Goal: Task Accomplishment & Management: Use online tool/utility

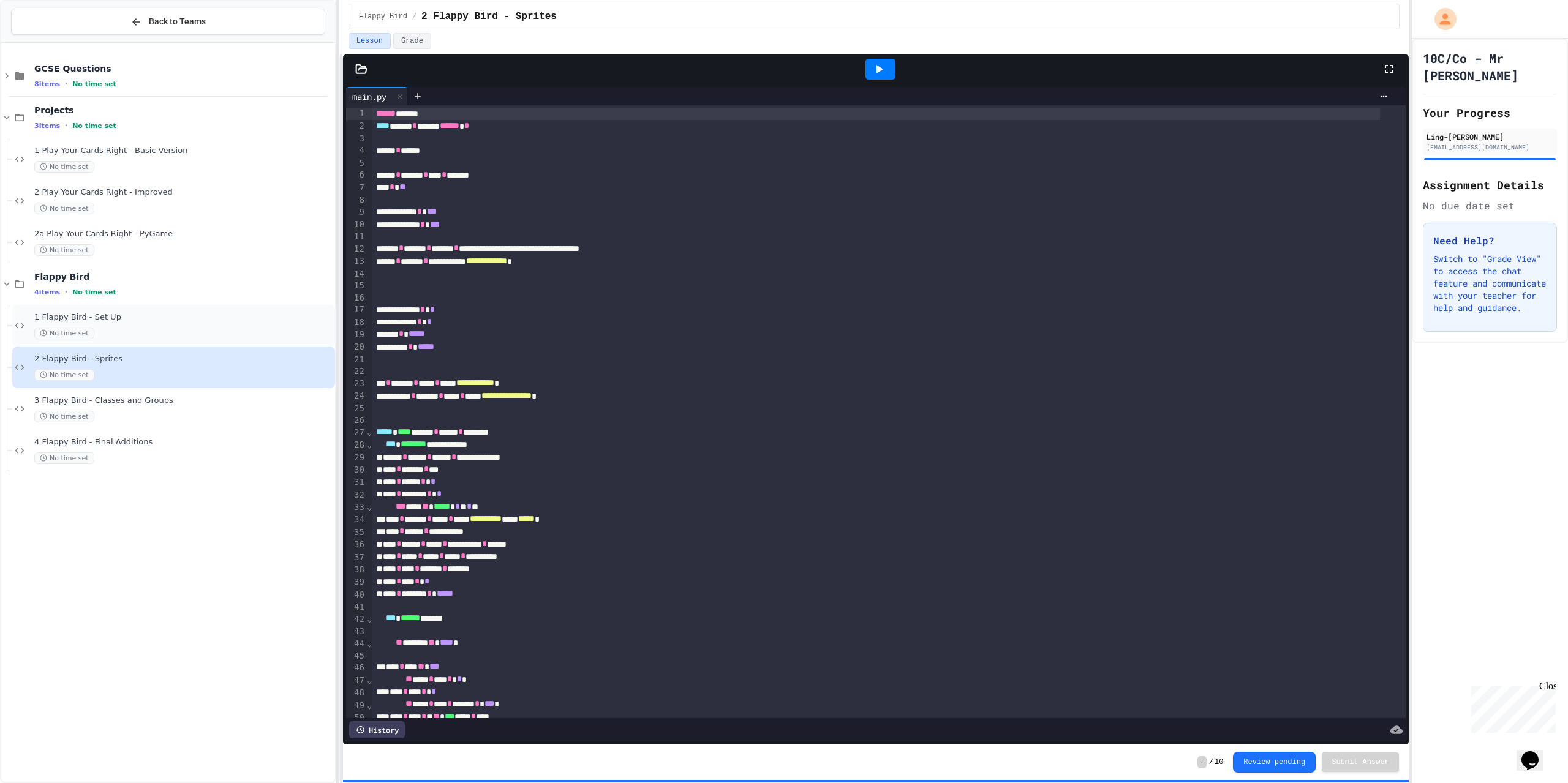
click at [214, 330] on div "No time set" at bounding box center [183, 333] width 298 height 12
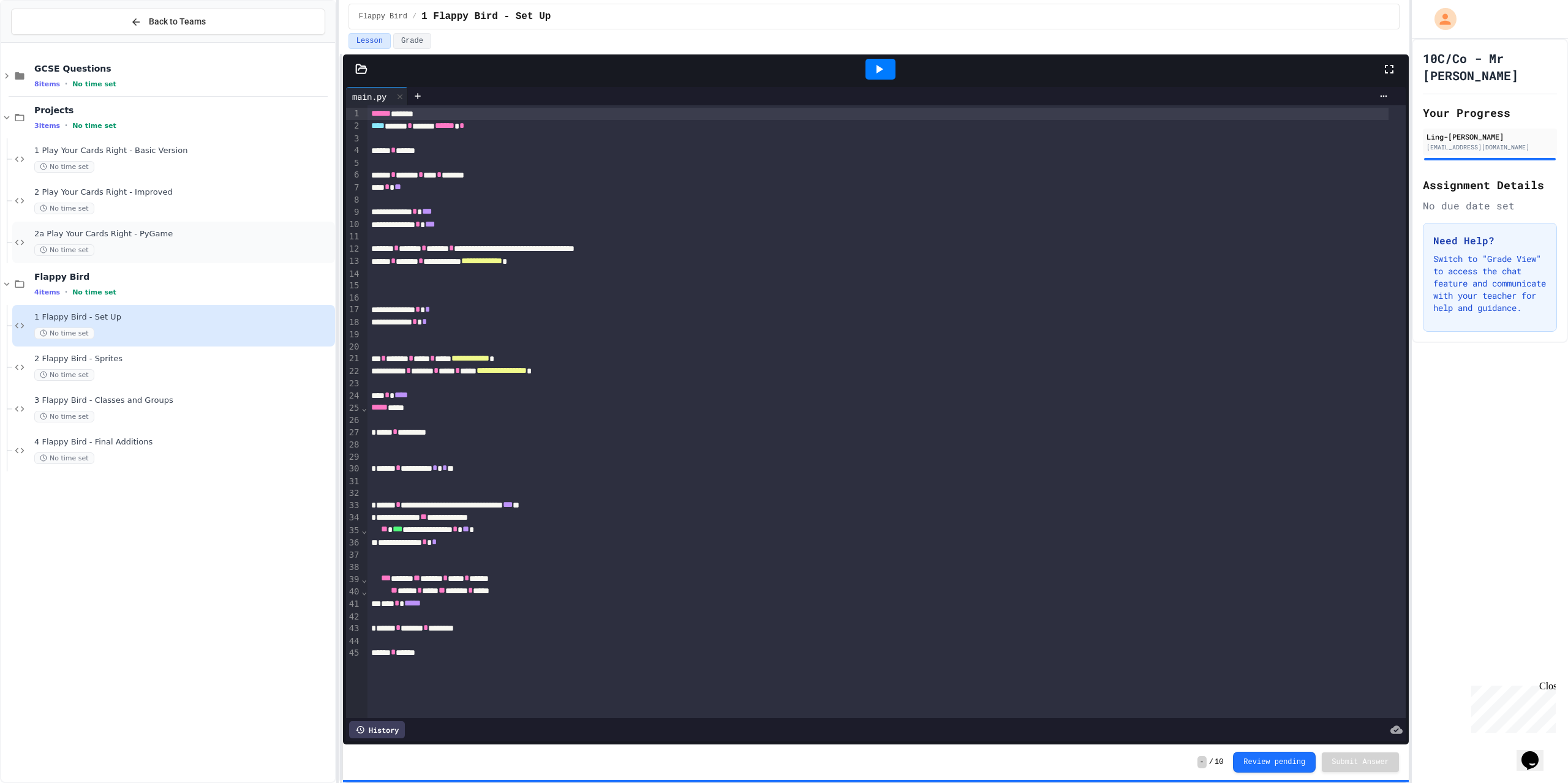
click at [126, 248] on div "No time set" at bounding box center [183, 250] width 298 height 12
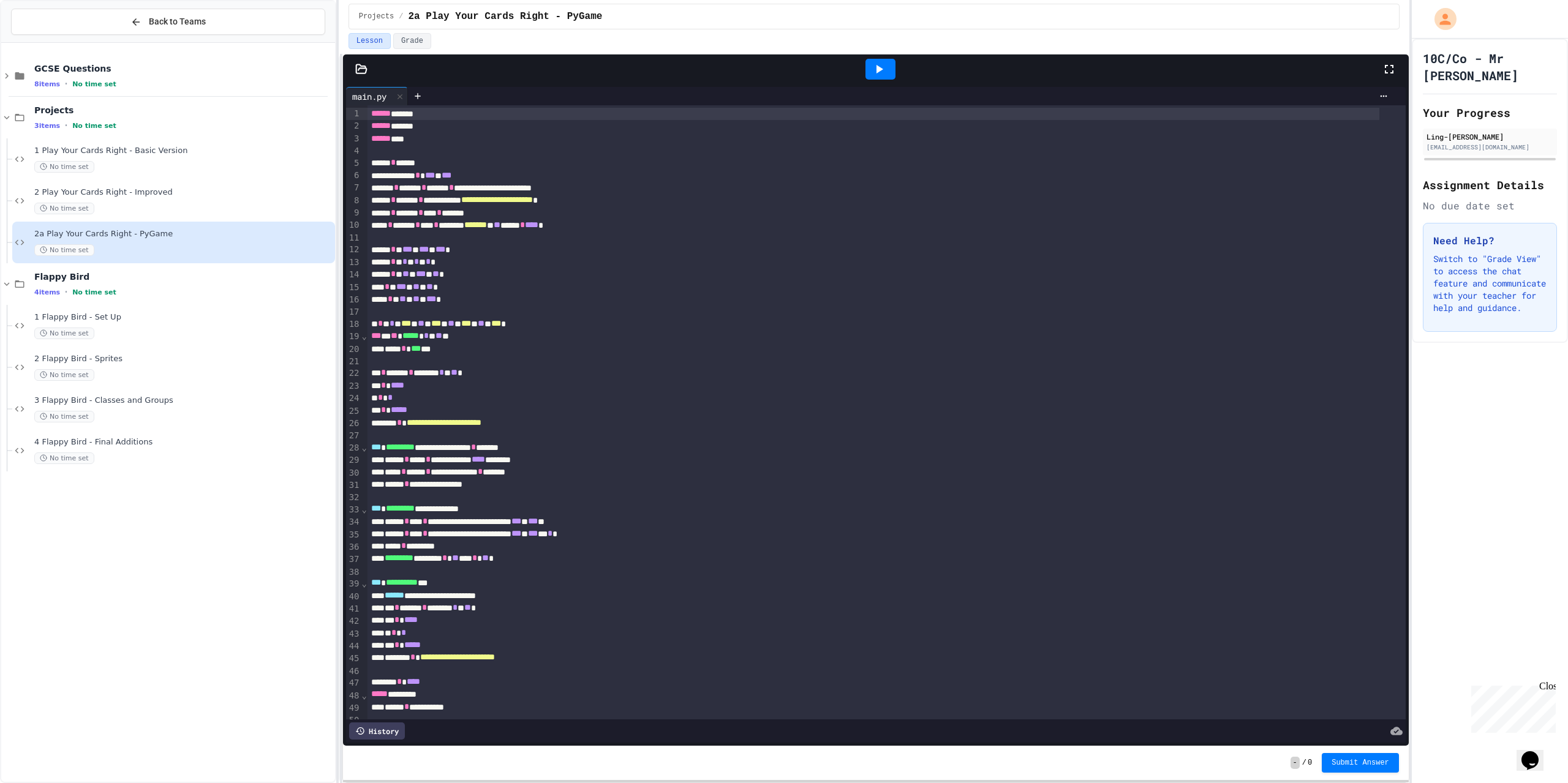
click at [890, 66] on div at bounding box center [880, 69] width 30 height 21
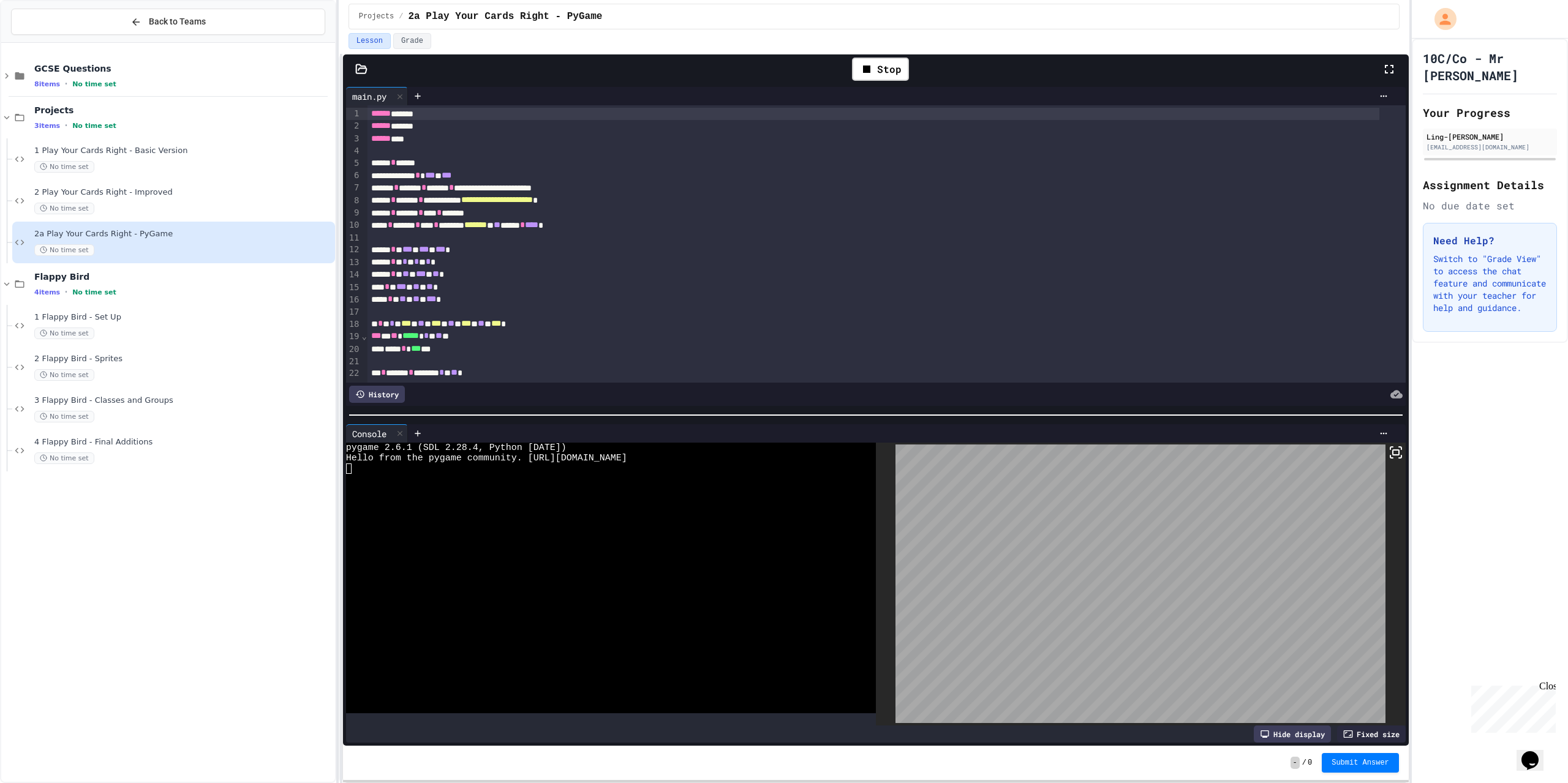
click at [1388, 447] on icon at bounding box center [1395, 453] width 15 height 15
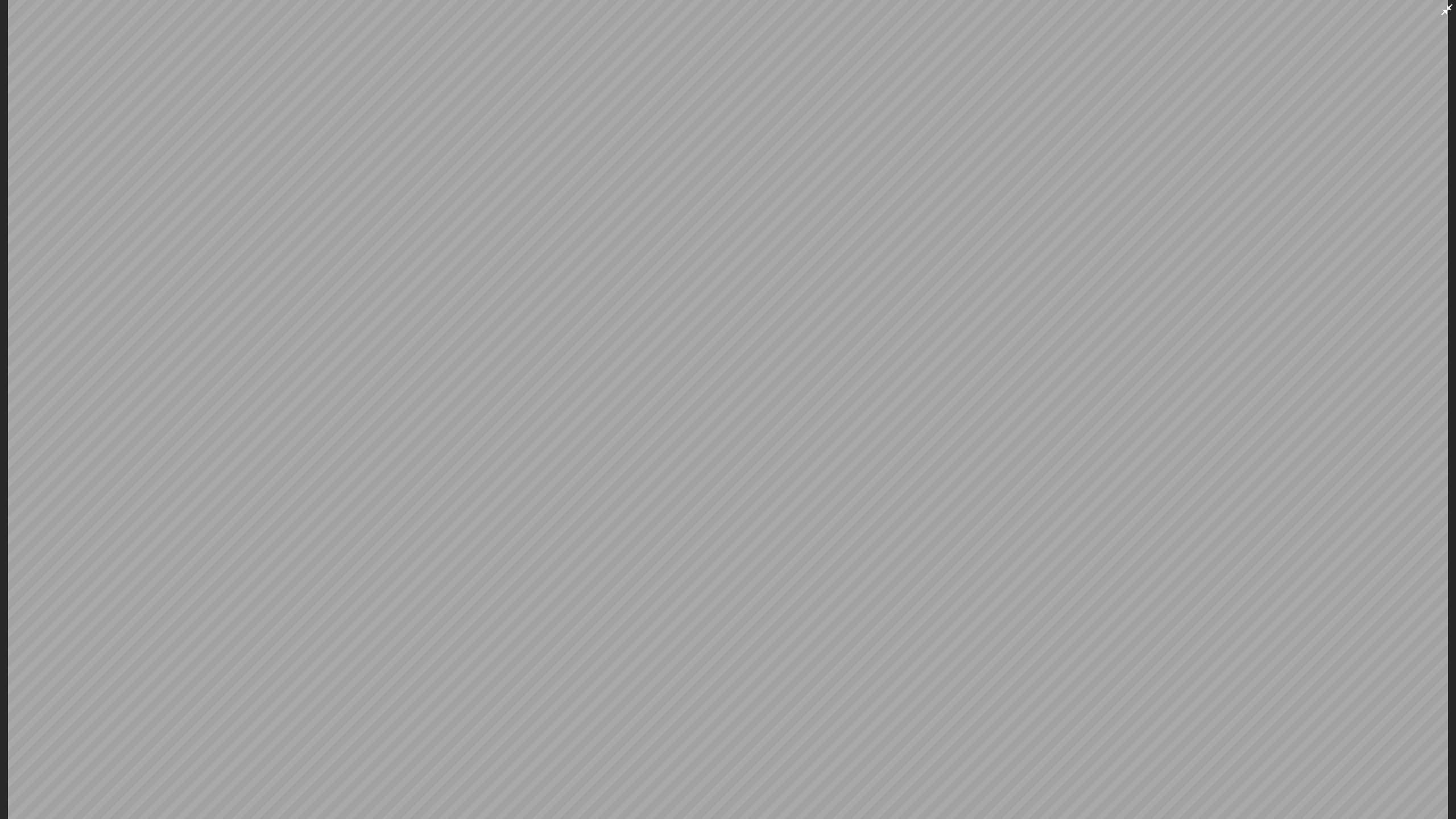
click at [1445, 8] on icon at bounding box center [1446, 10] width 14 height 14
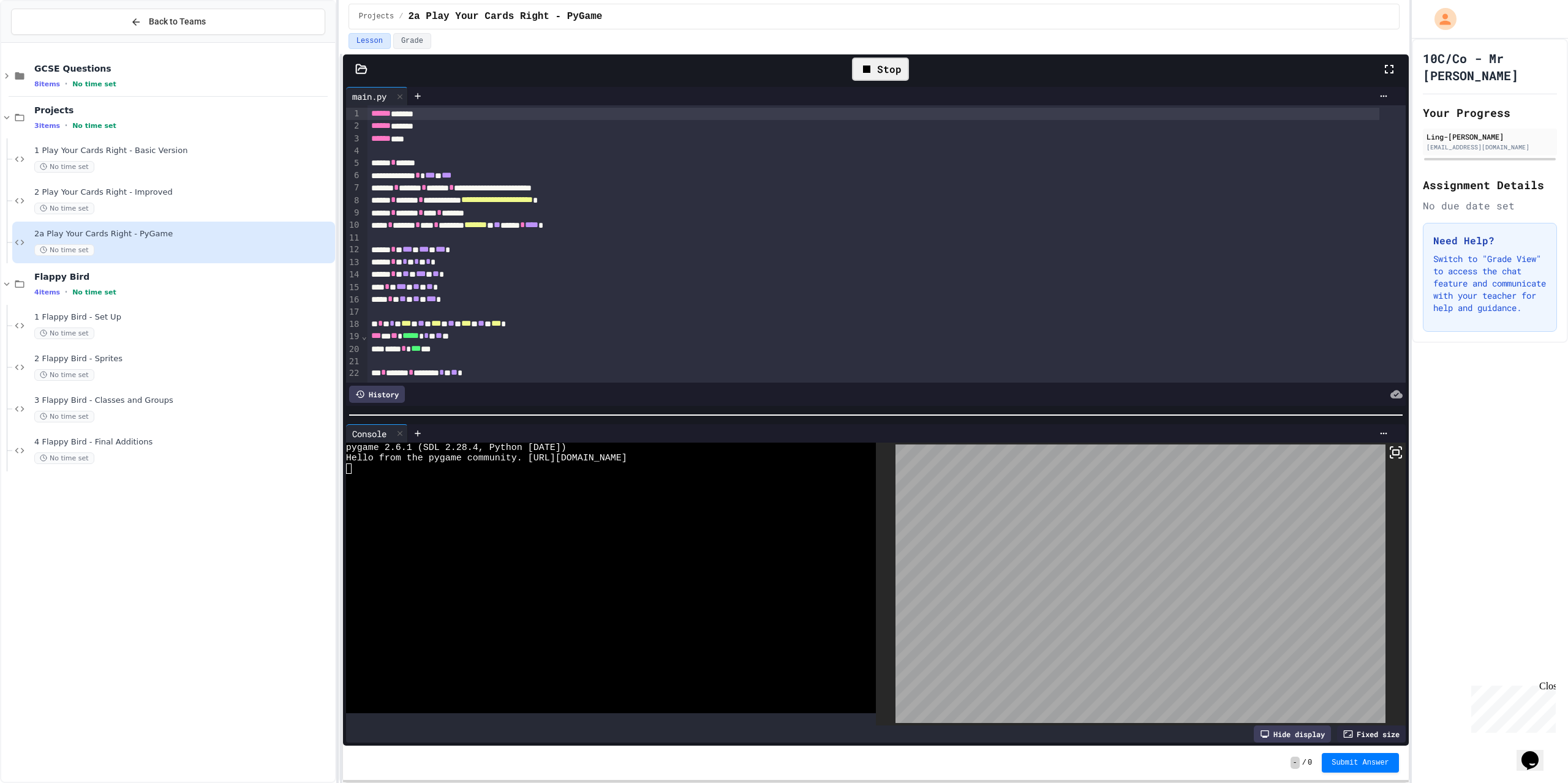
click at [902, 69] on div "Stop" at bounding box center [880, 68] width 57 height 23
